Goal: Information Seeking & Learning: Learn about a topic

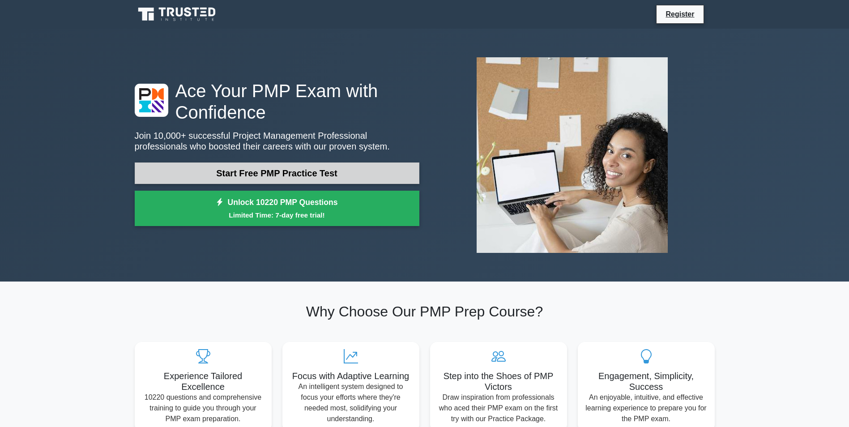
click at [301, 177] on link "Start Free PMP Practice Test" at bounding box center [277, 173] width 285 height 21
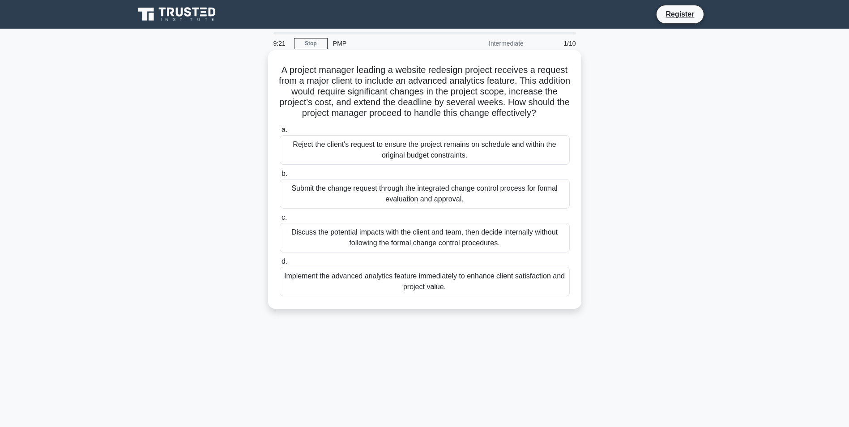
click at [357, 253] on div "Discuss the potential impacts with the client and team, then decide internally …" at bounding box center [425, 238] width 290 height 30
click at [280, 221] on input "c. Discuss the potential impacts with the client and team, then decide internal…" at bounding box center [280, 218] width 0 height 6
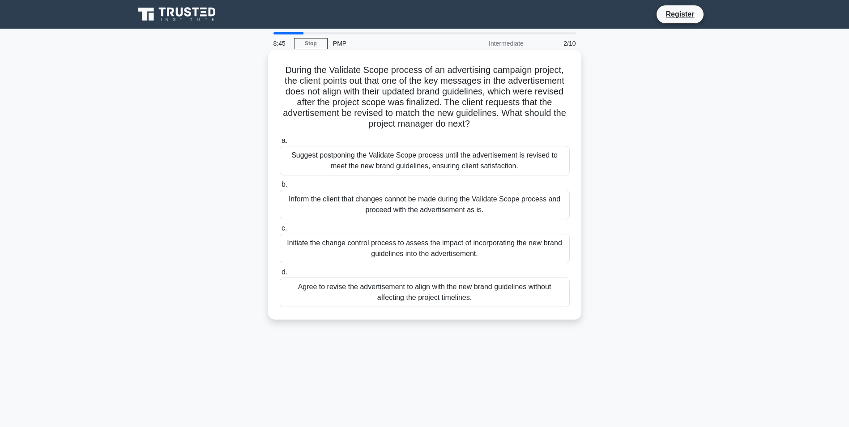
click at [382, 247] on div "Initiate the change control process to assess the impact of incorporating the n…" at bounding box center [425, 249] width 290 height 30
click at [280, 231] on input "c. Initiate the change control process to assess the impact of incorporating th…" at bounding box center [280, 229] width 0 height 6
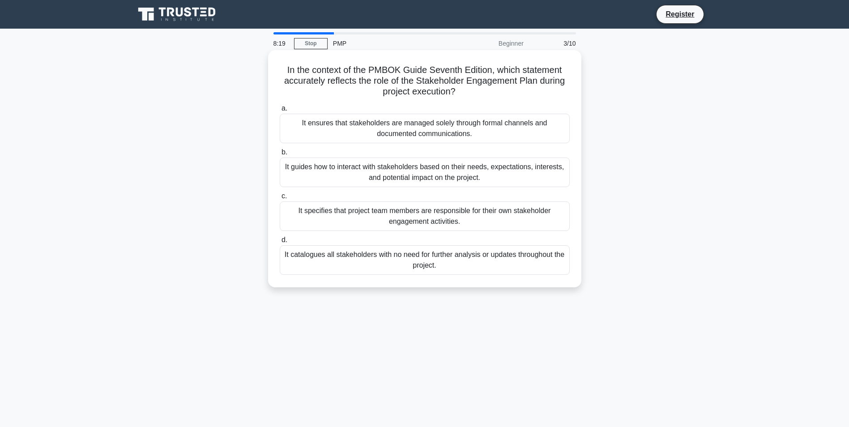
click at [329, 172] on div "It guides how to interact with stakeholders based on their needs, expectations,…" at bounding box center [425, 173] width 290 height 30
click at [280, 155] on input "b. It guides how to interact with stakeholders based on their needs, expectatio…" at bounding box center [280, 153] width 0 height 6
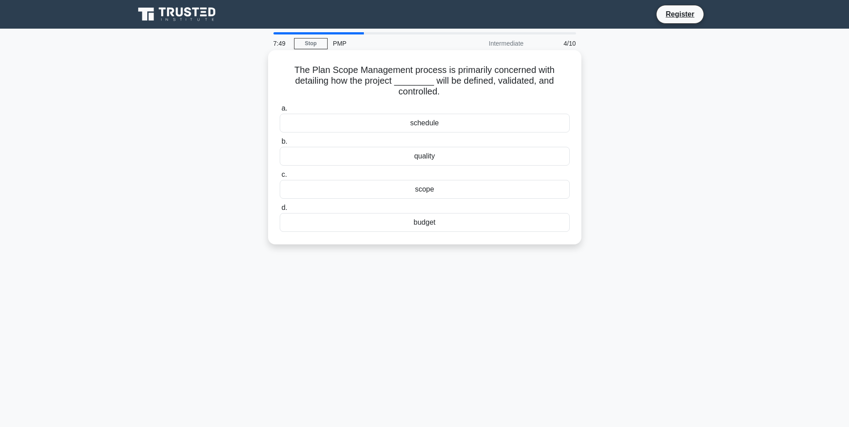
click at [415, 193] on div "scope" at bounding box center [425, 189] width 290 height 19
click at [280, 178] on input "c. scope" at bounding box center [280, 175] width 0 height 6
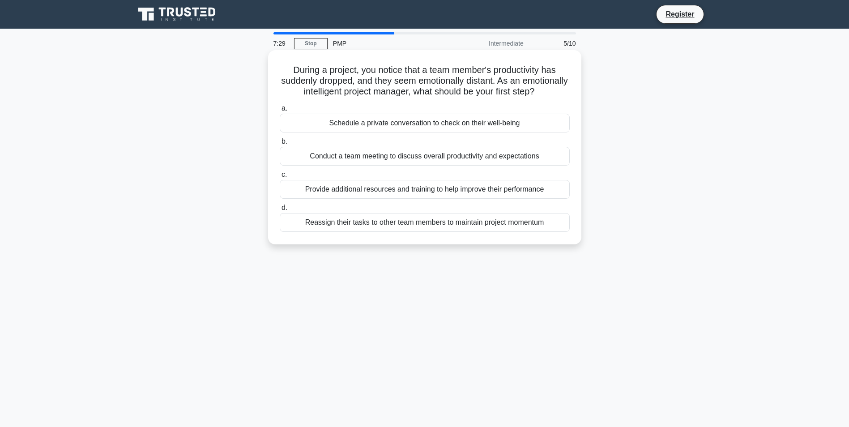
click at [384, 133] on div "Schedule a private conversation to check on their well-being" at bounding box center [425, 123] width 290 height 19
click at [280, 111] on input "a. Schedule a private conversation to check on their well-being" at bounding box center [280, 109] width 0 height 6
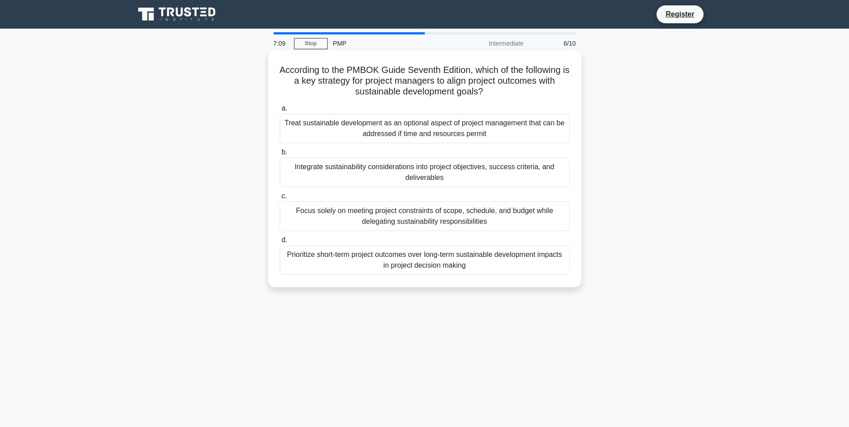
click at [385, 176] on div "Integrate sustainability considerations into project objectives, success criter…" at bounding box center [425, 173] width 290 height 30
click at [280, 155] on input "b. Integrate sustainability considerations into project objectives, success cri…" at bounding box center [280, 153] width 0 height 6
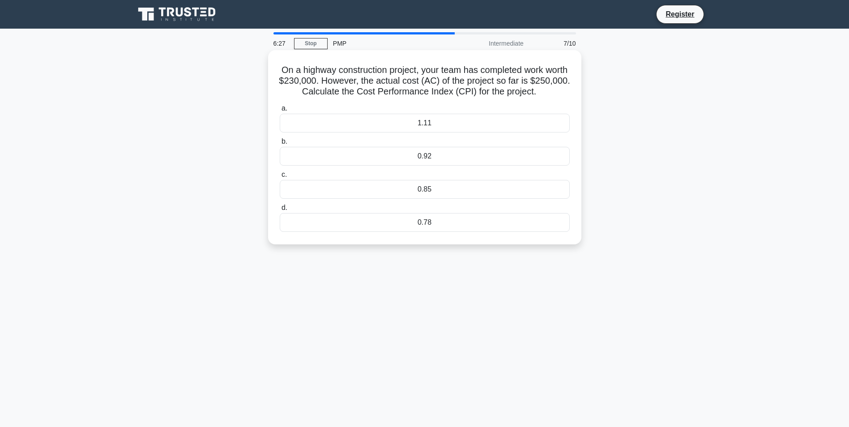
click at [407, 160] on div "0.92" at bounding box center [425, 156] width 290 height 19
click at [280, 145] on input "b. 0.92" at bounding box center [280, 142] width 0 height 6
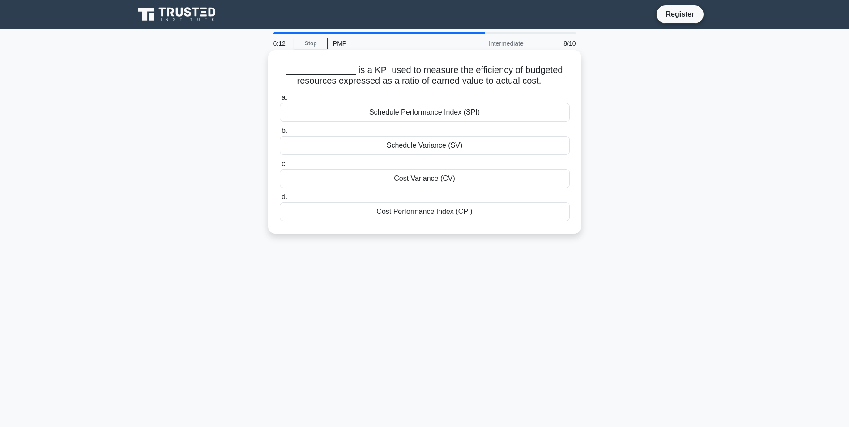
click at [413, 213] on div "Cost Performance Index (CPI)" at bounding box center [425, 211] width 290 height 19
click at [280, 200] on input "d. Cost Performance Index (CPI)" at bounding box center [280, 197] width 0 height 6
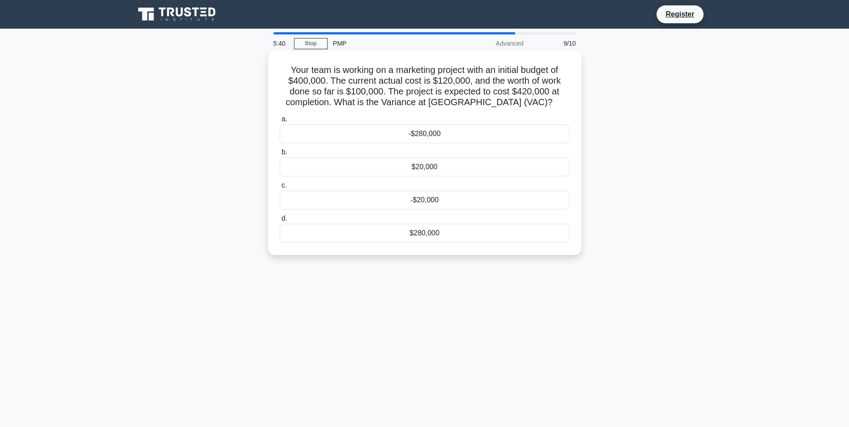
click at [419, 200] on div "-$20,000" at bounding box center [425, 200] width 290 height 19
click at [280, 188] on input "c. -$20,000" at bounding box center [280, 186] width 0 height 6
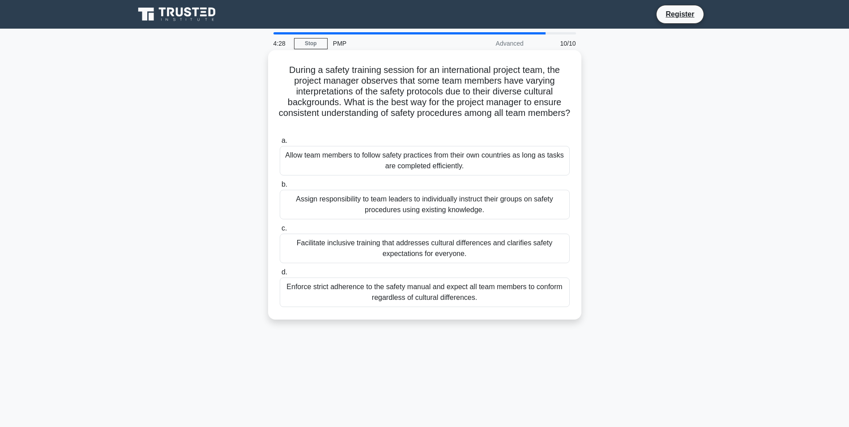
click at [423, 211] on div "Assign responsibility to team leaders to individually instruct their groups on …" at bounding box center [425, 205] width 290 height 30
click at [280, 188] on input "b. Assign responsibility to team leaders to individually instruct their groups …" at bounding box center [280, 185] width 0 height 6
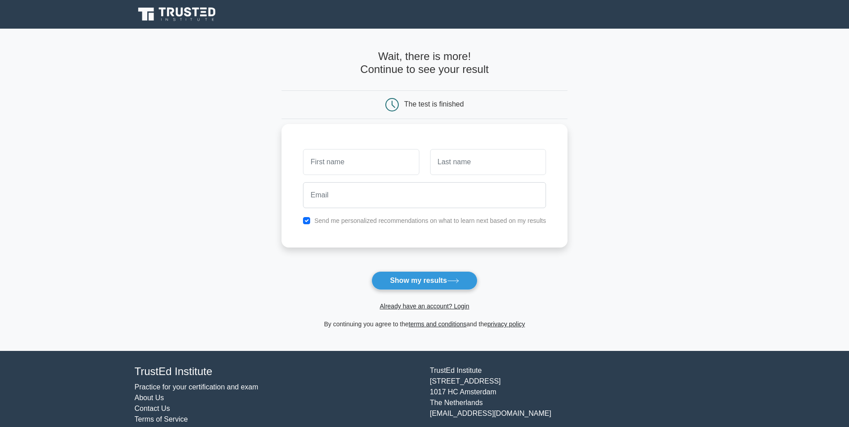
click at [386, 162] on input "text" at bounding box center [361, 162] width 116 height 26
type input "Santosh"
type input "G"
type input "santosh.g@desapex.com"
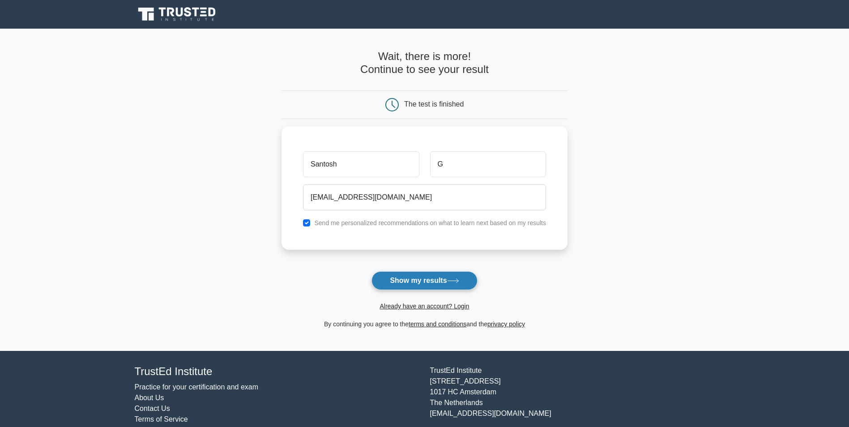
click at [414, 283] on button "Show my results" at bounding box center [425, 280] width 106 height 19
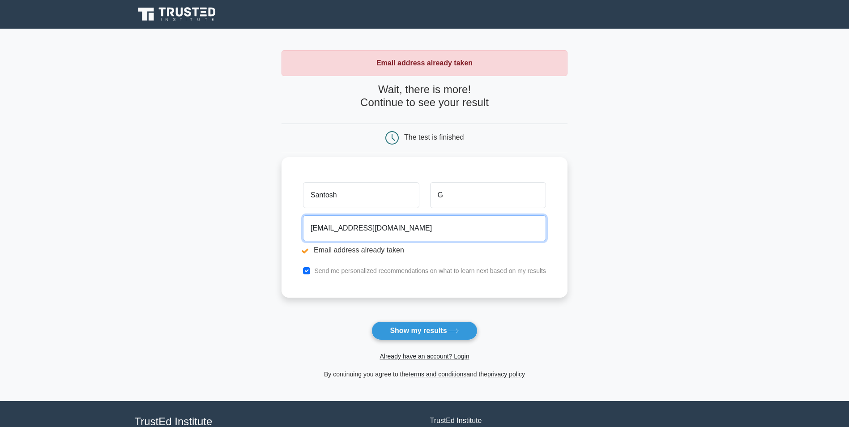
click at [398, 223] on input "santosh.g@desapex.com" at bounding box center [424, 228] width 243 height 26
drag, startPoint x: 403, startPoint y: 229, endPoint x: 138, endPoint y: 208, distance: 266.3
click at [138, 208] on main "Email address already taken Wait, there is more! Continue to see your result Th…" at bounding box center [424, 215] width 849 height 373
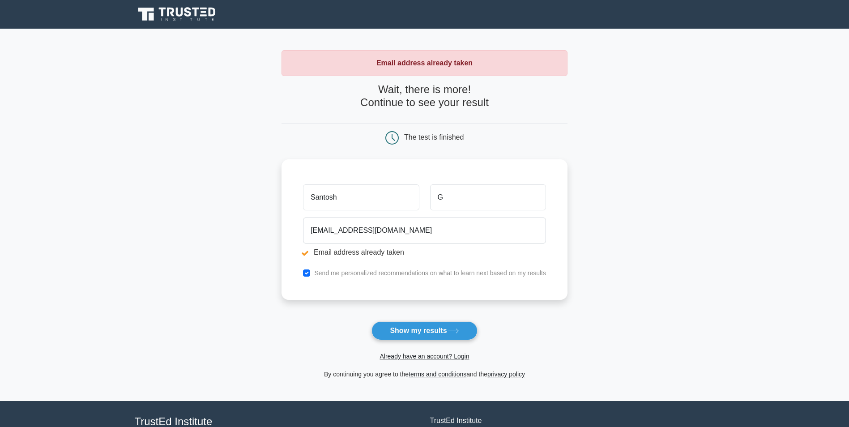
click at [642, 292] on main "Email address already taken Wait, there is more! Continue to see your result Th…" at bounding box center [424, 215] width 849 height 373
click at [434, 358] on link "Already have an account? Login" at bounding box center [425, 356] width 90 height 7
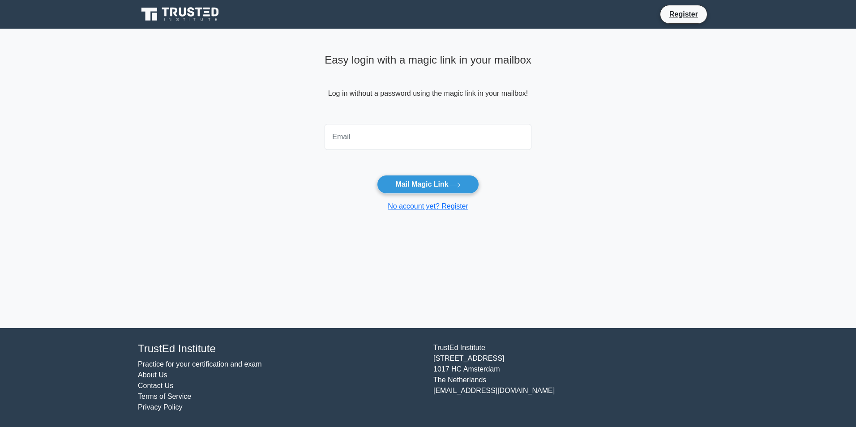
click at [348, 142] on input "email" at bounding box center [428, 137] width 207 height 26
type input "[EMAIL_ADDRESS][DOMAIN_NAME]"
click at [420, 183] on button "Mail Magic Link" at bounding box center [428, 184] width 102 height 19
